Goal: Information Seeking & Learning: Find specific fact

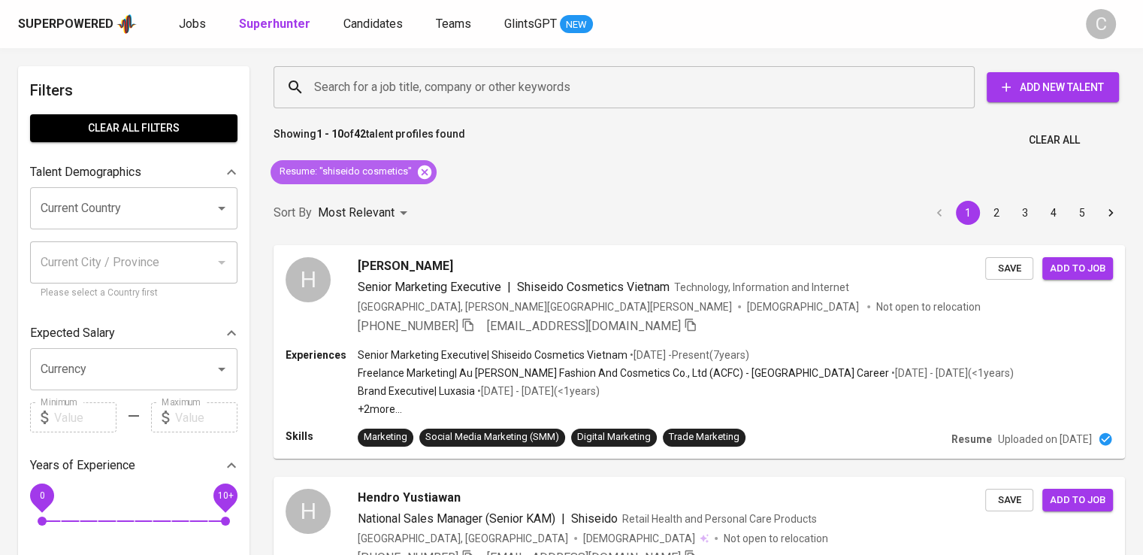
click at [425, 166] on icon at bounding box center [425, 172] width 14 height 14
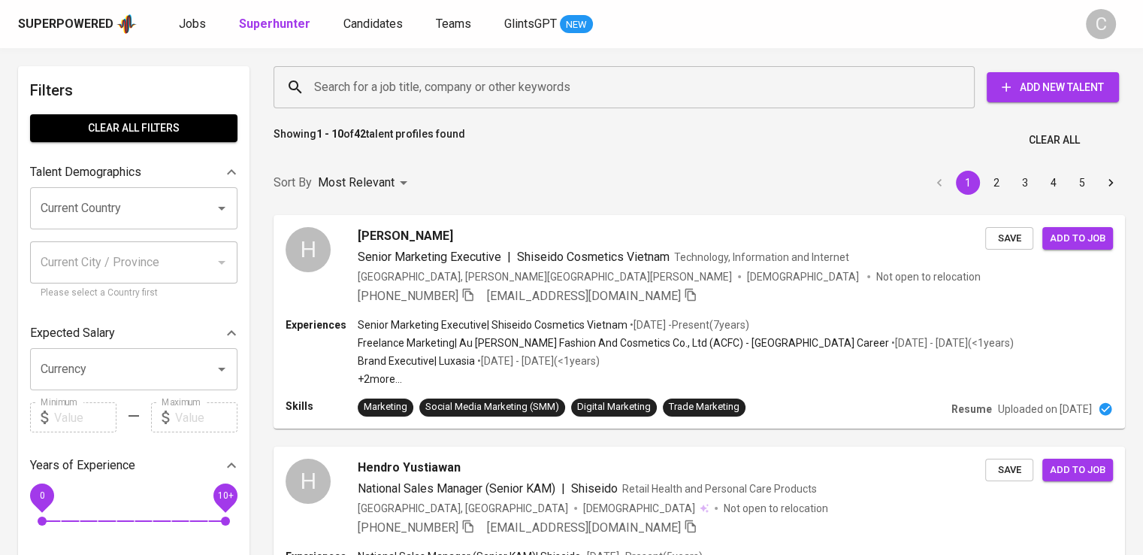
click at [409, 82] on input "Search for a job title, company or other keywords" at bounding box center [627, 87] width 635 height 29
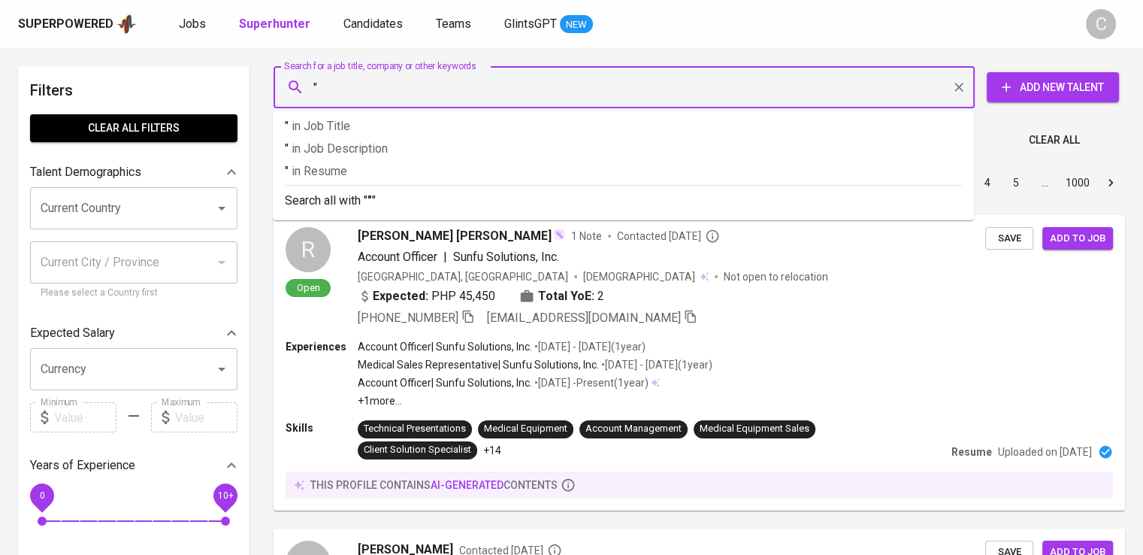
paste input "Mifa Bersaudara"
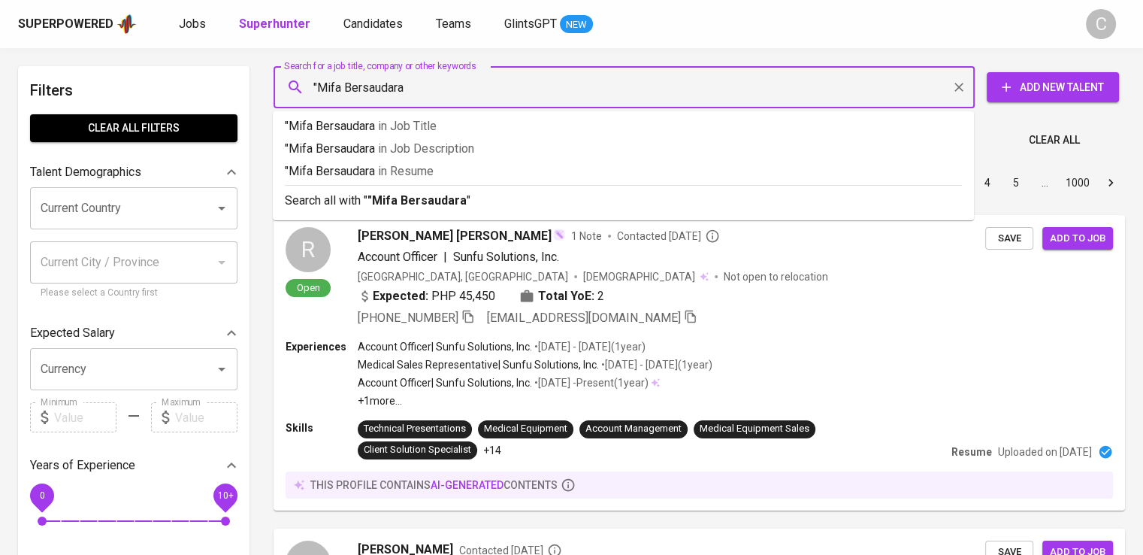
type input ""Mifa Bersaudara""
click at [420, 167] on span "in [GEOGRAPHIC_DATA]" at bounding box center [409, 171] width 56 height 14
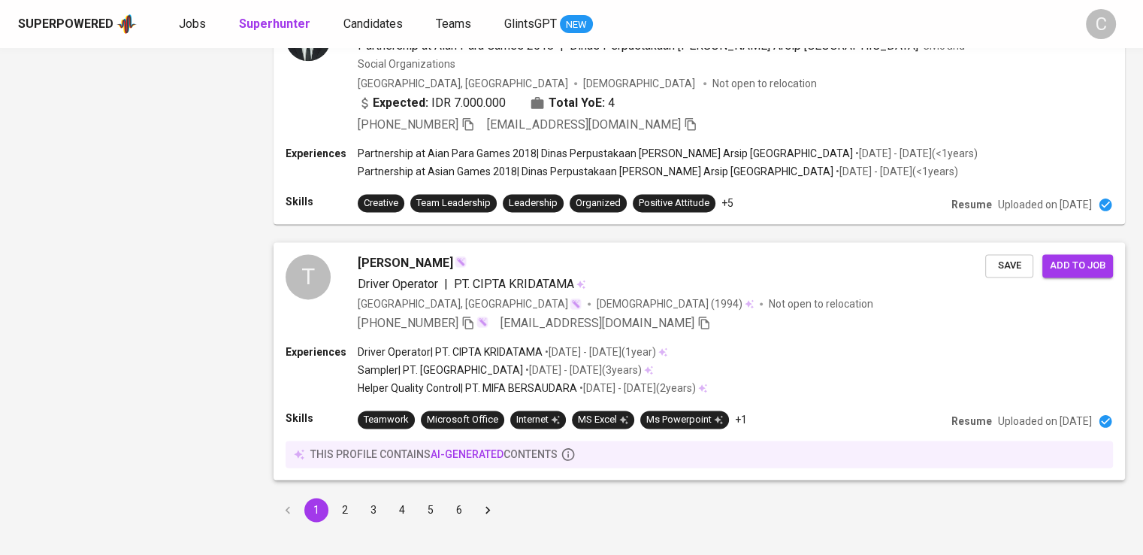
scroll to position [1989, 0]
